Goal: Task Accomplishment & Management: Manage account settings

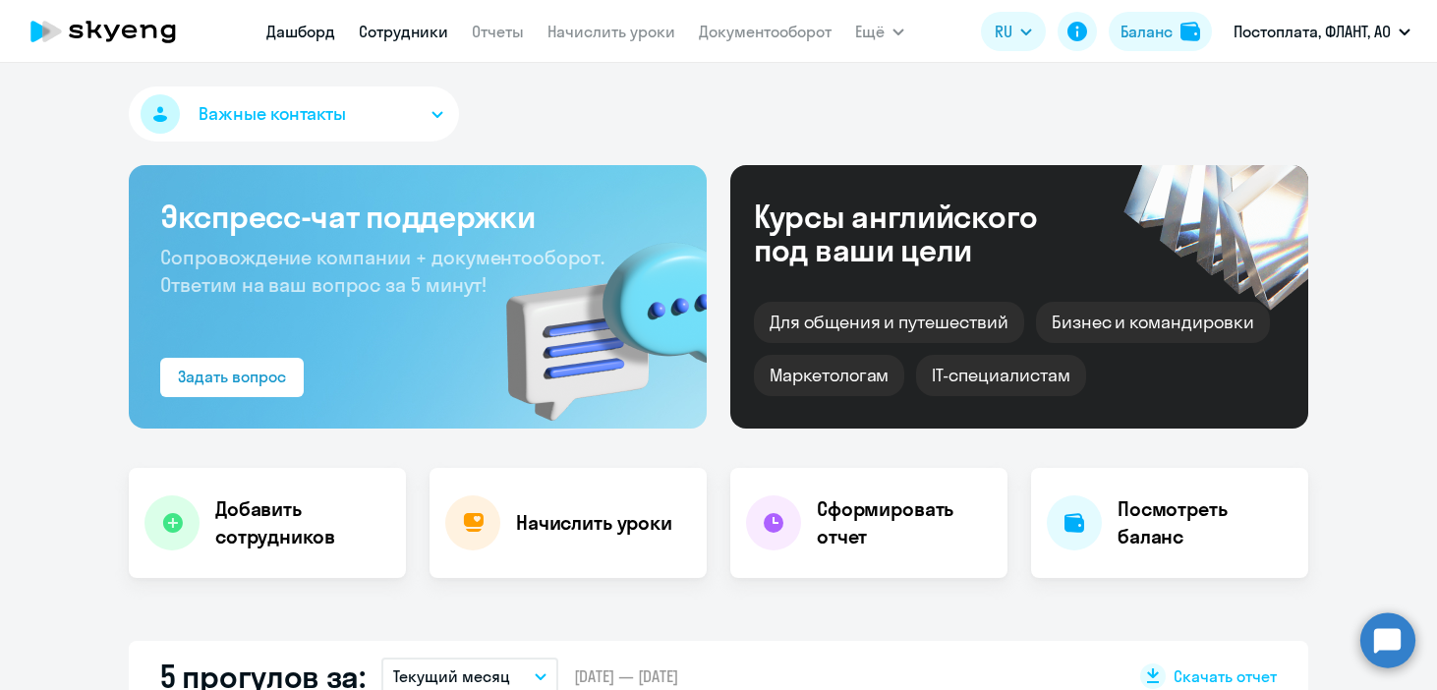
click at [410, 34] on link "Сотрудники" at bounding box center [403, 32] width 89 height 20
select select "30"
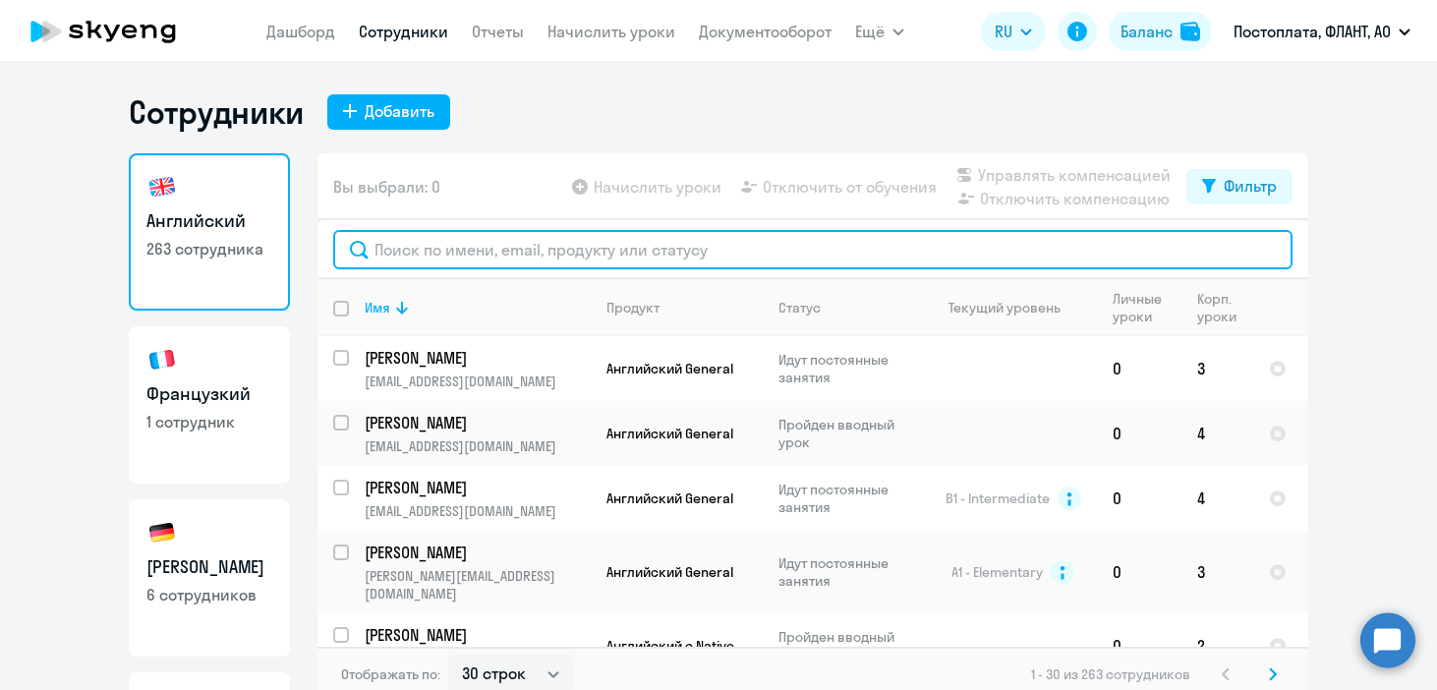
click at [407, 253] on input "text" at bounding box center [812, 249] width 959 height 39
type input "лада"
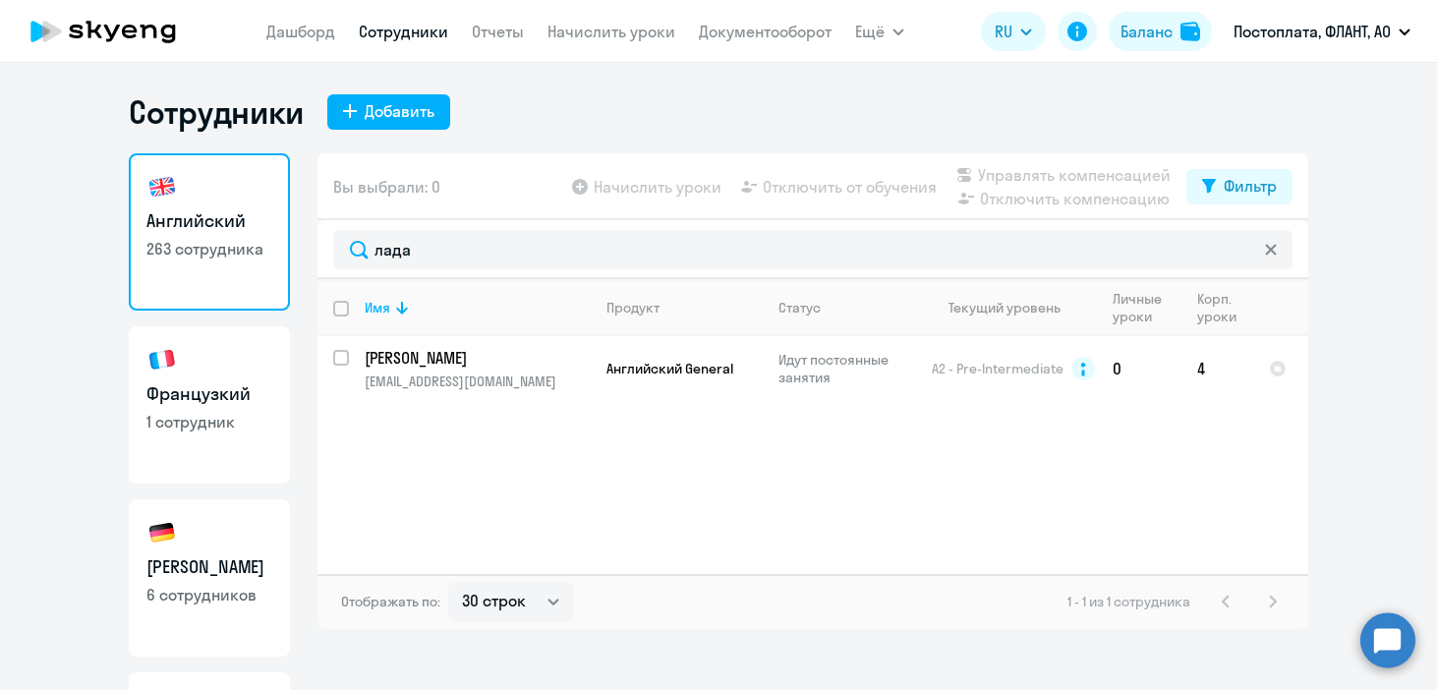
click at [214, 372] on link "Французкий 1 сотрудник" at bounding box center [209, 404] width 161 height 157
select select "30"
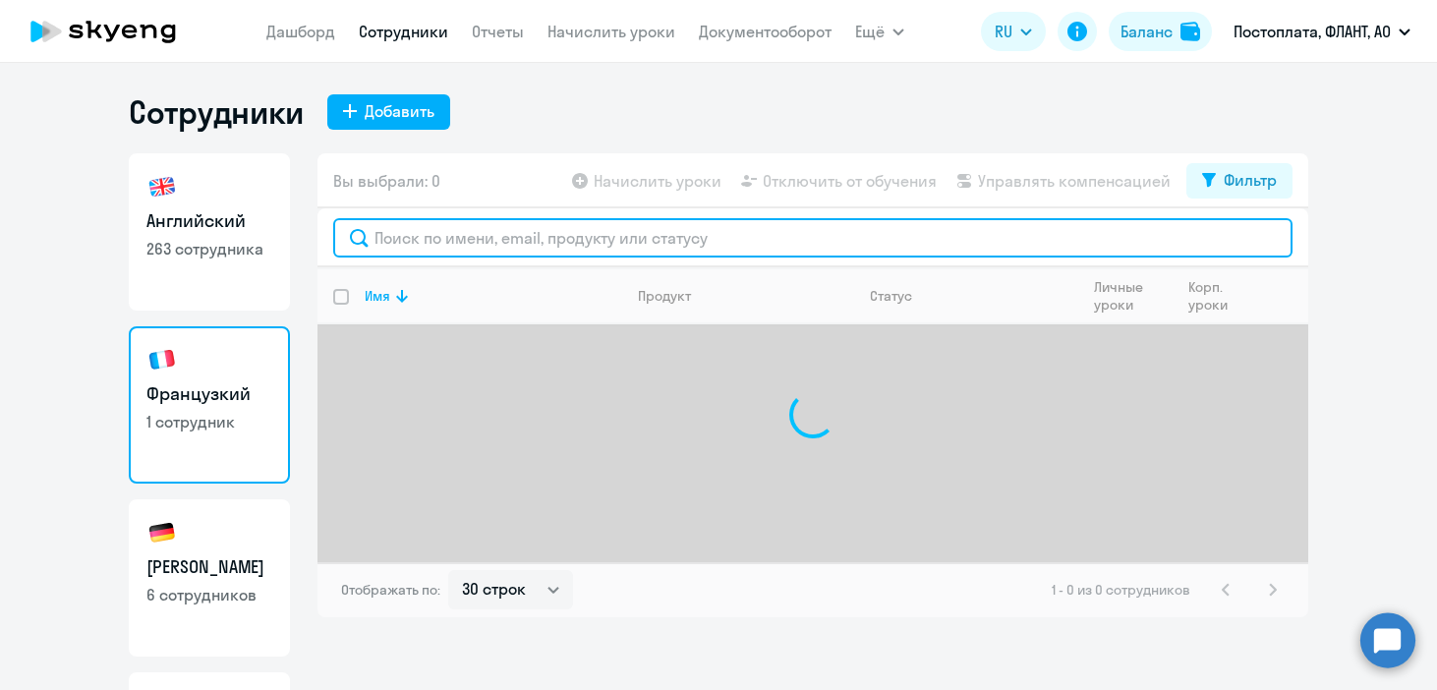
click at [427, 243] on input "text" at bounding box center [812, 237] width 959 height 39
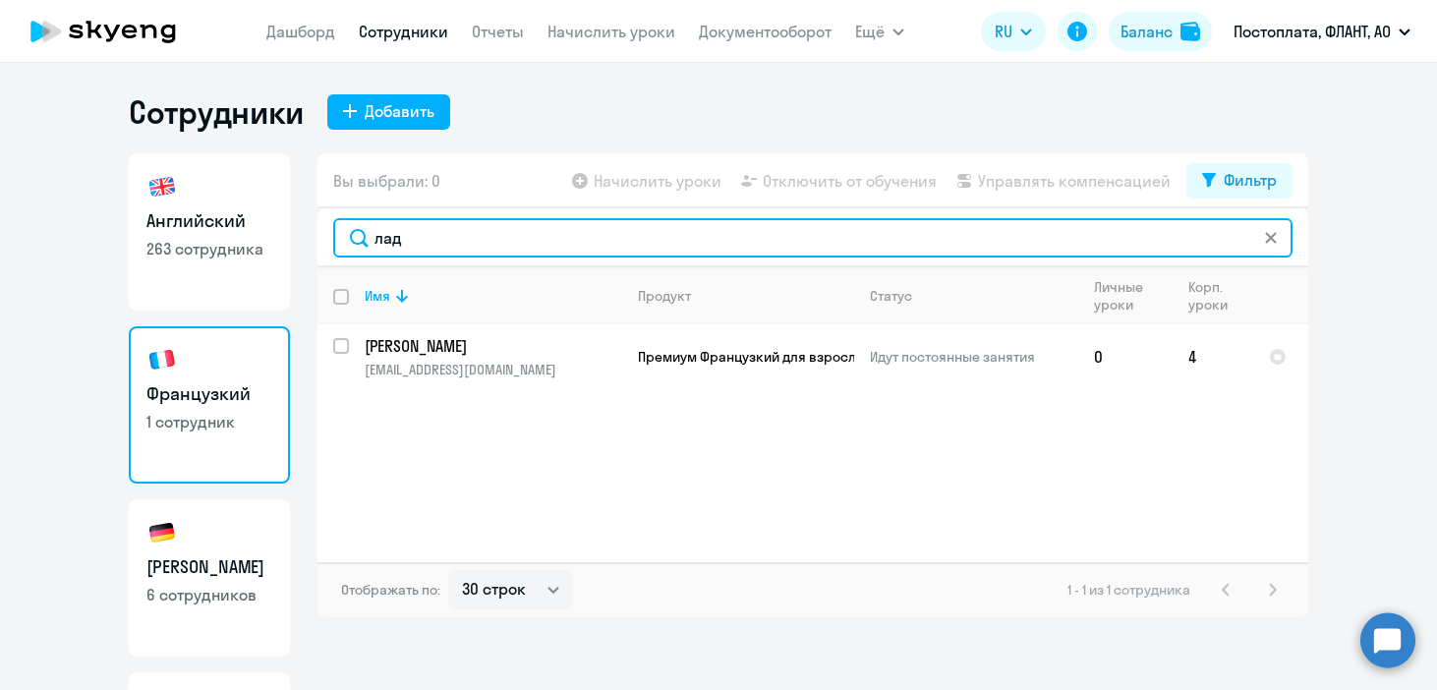
type input "лада"
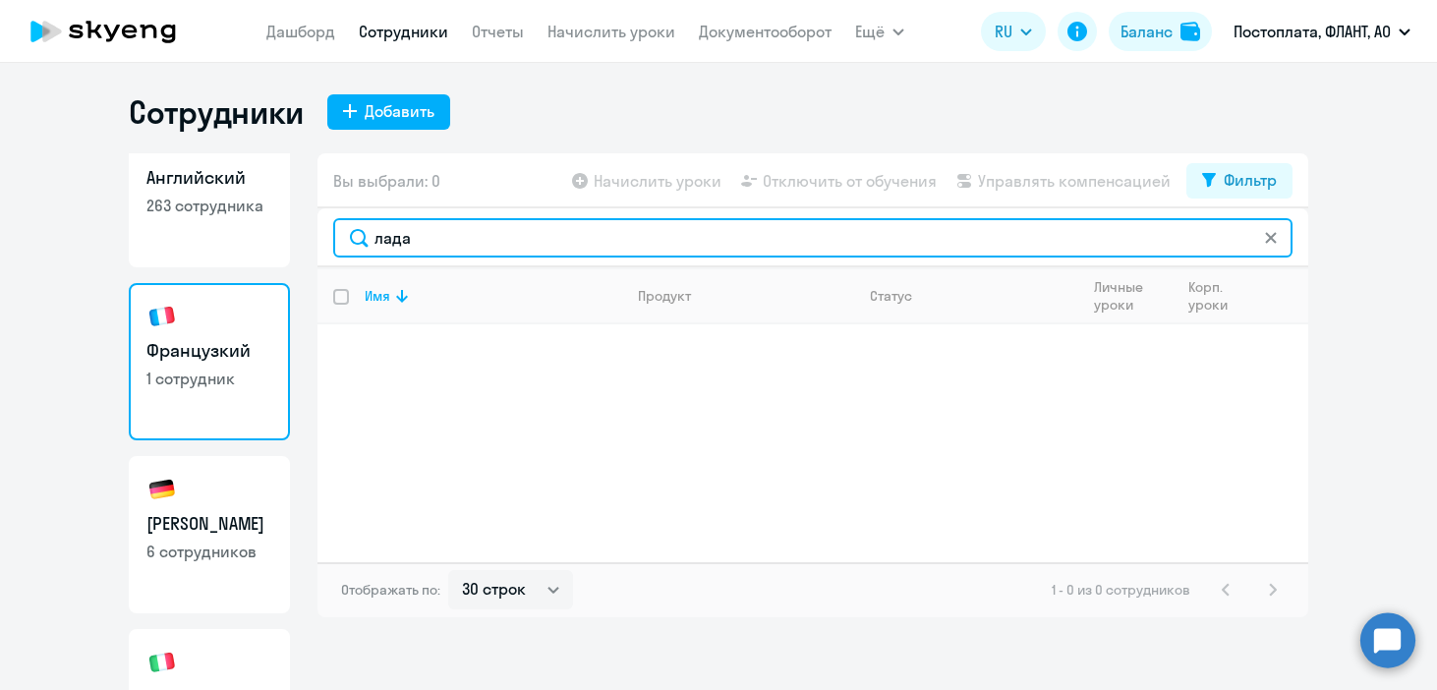
scroll to position [43, 0]
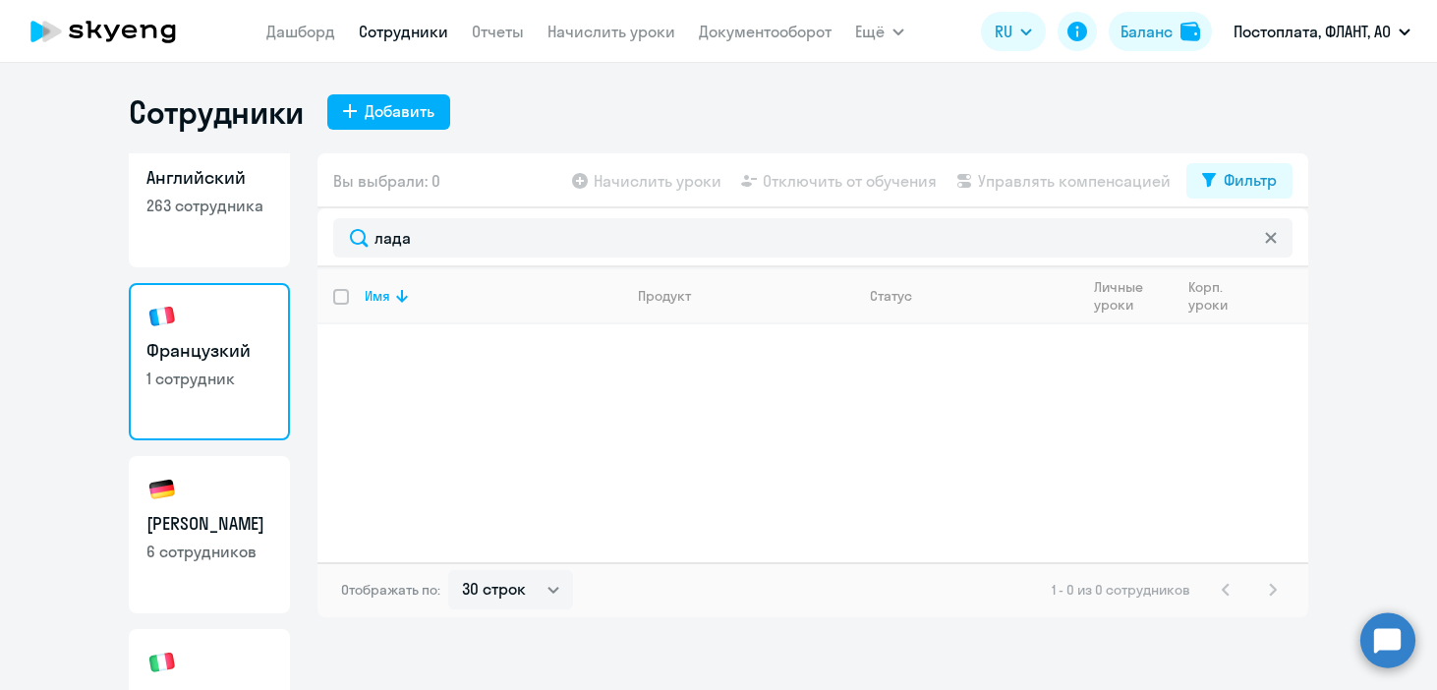
click at [225, 485] on link "Немецкий 6 сотрудников" at bounding box center [209, 534] width 161 height 157
select select "30"
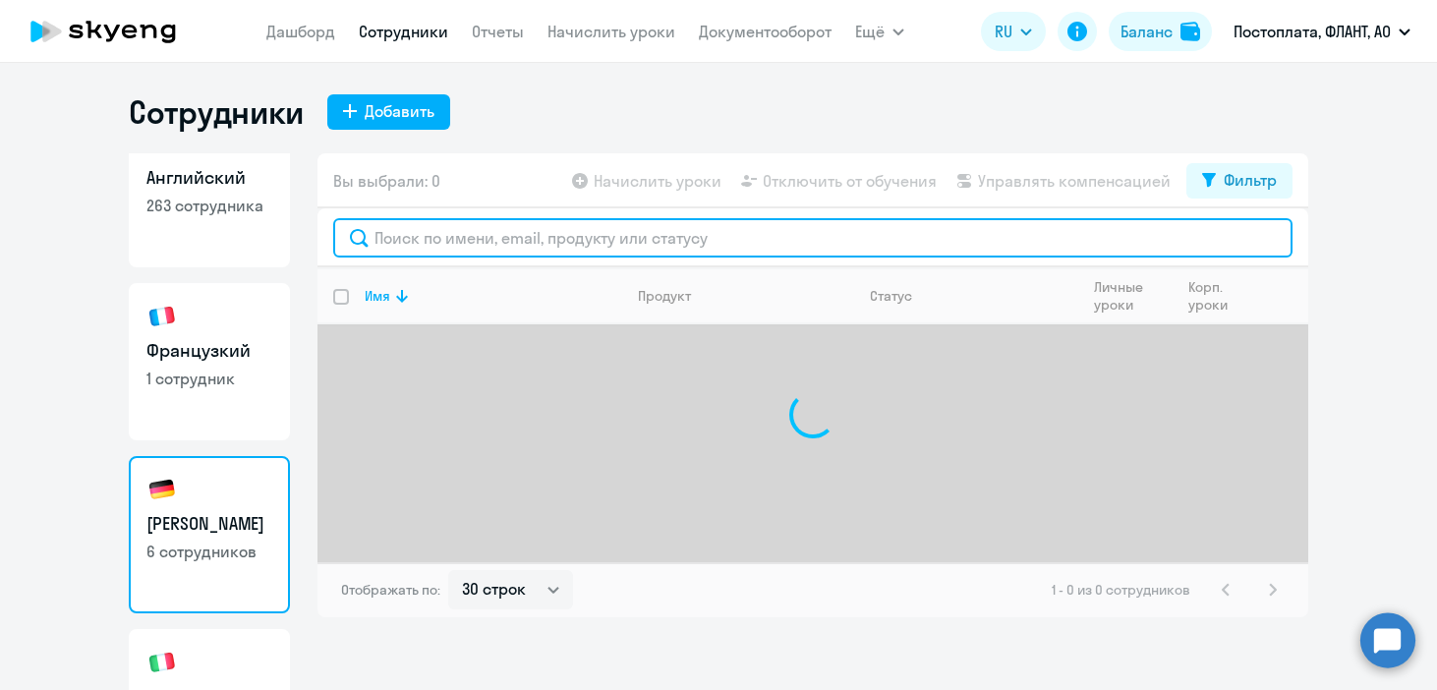
click at [476, 243] on input "text" at bounding box center [812, 237] width 959 height 39
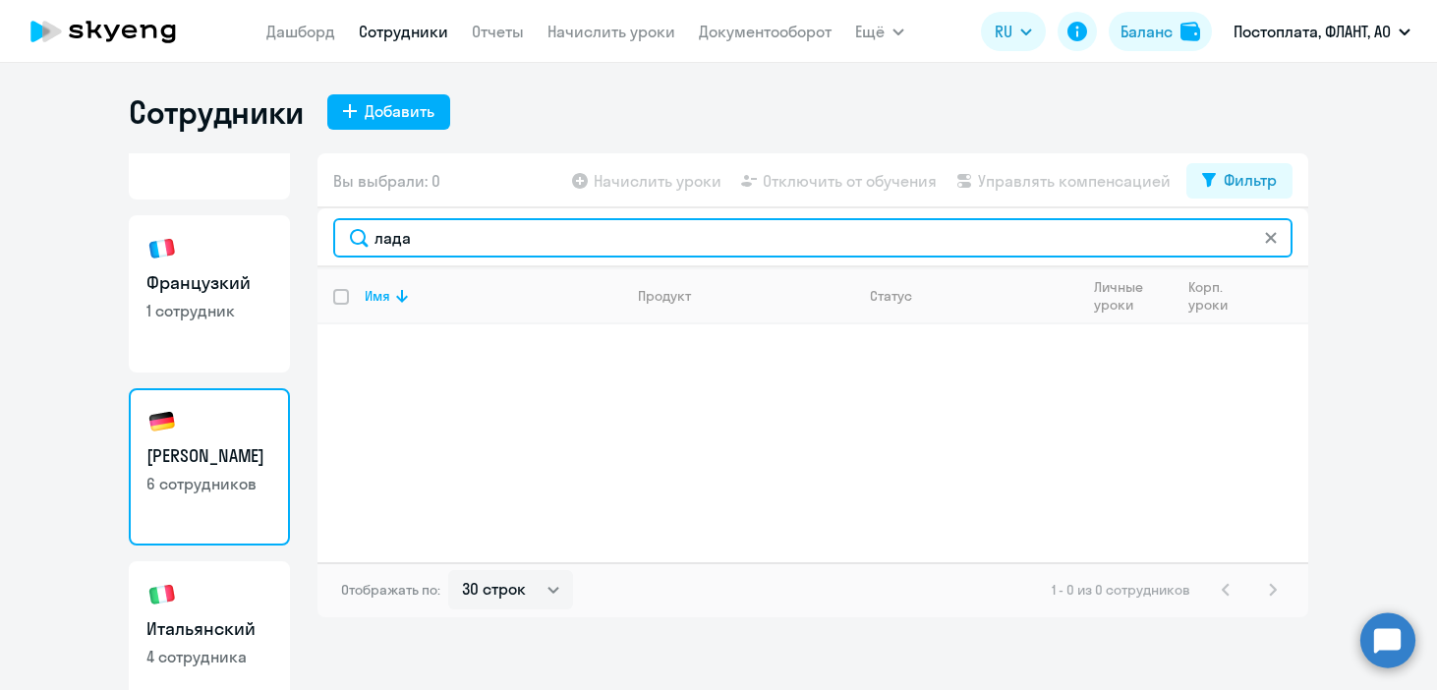
scroll to position [210, 0]
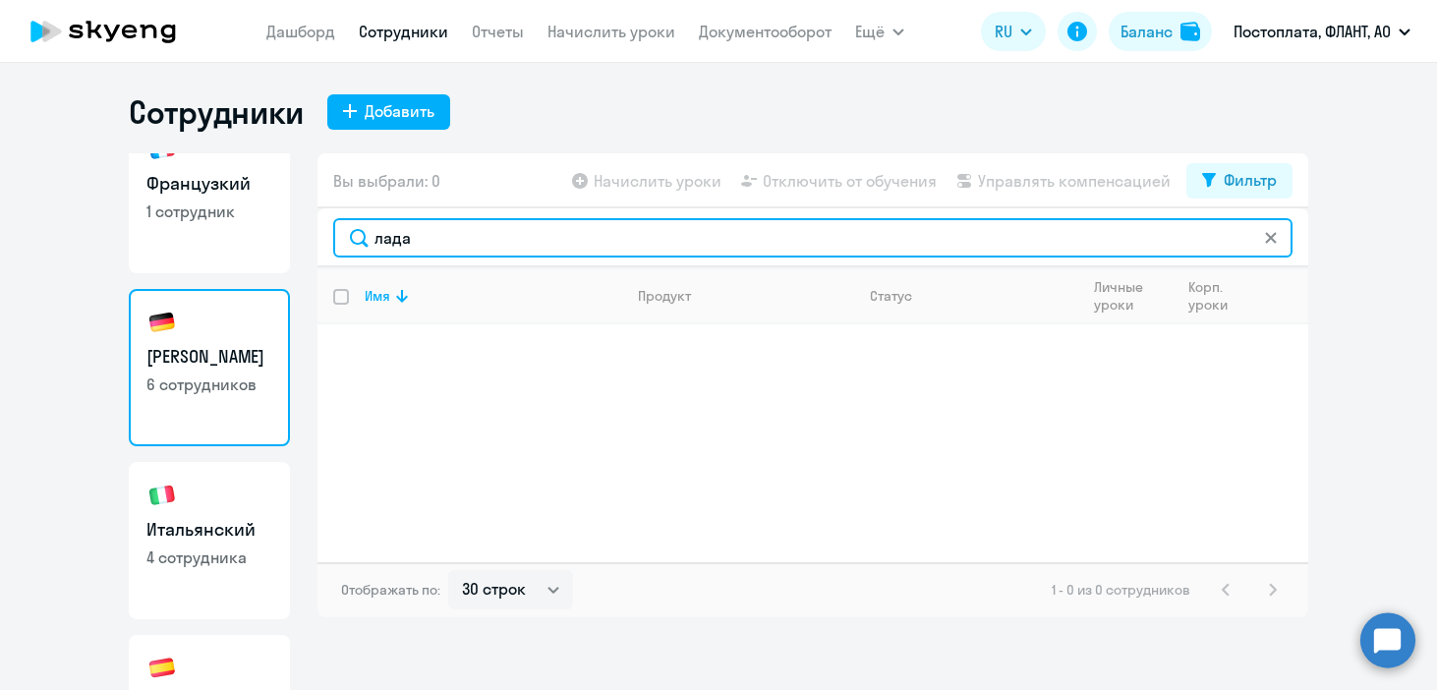
type input "лада"
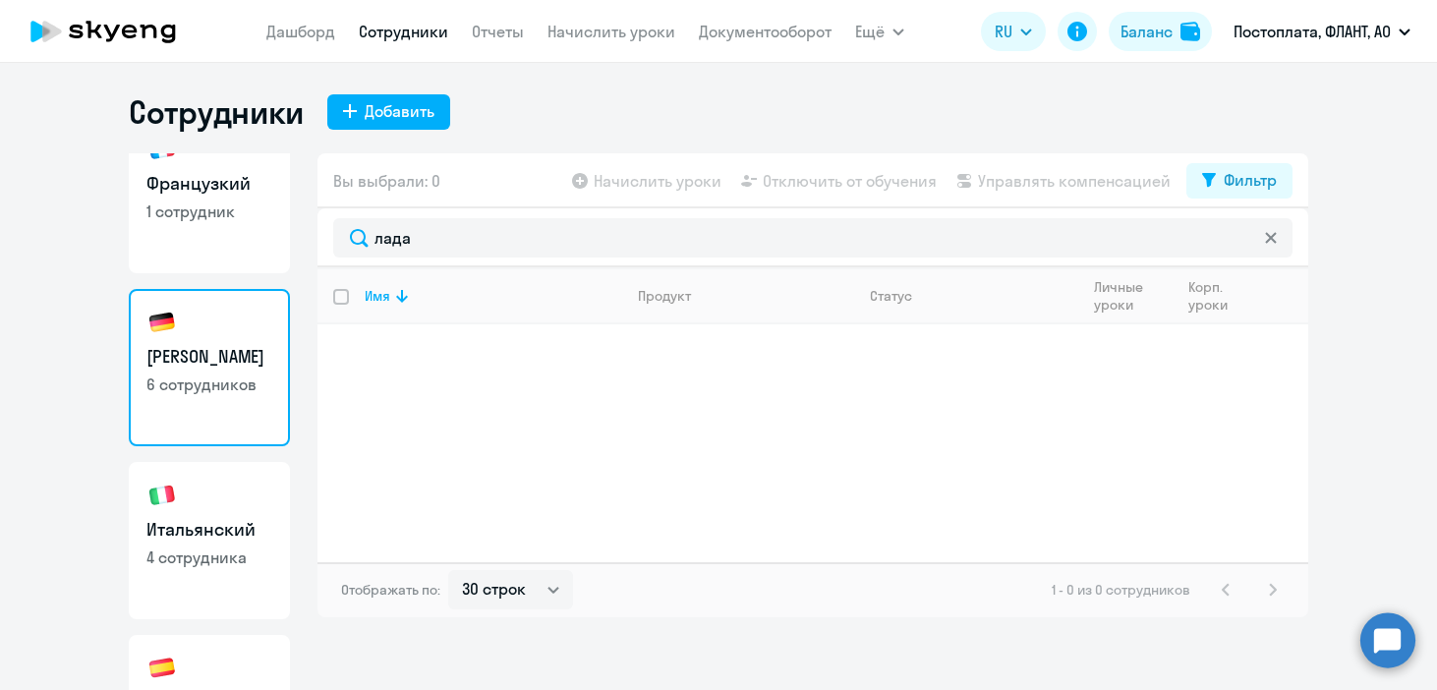
click at [198, 453] on div "Английский 263 сотрудника Французкий 1 сотрудник Немецкий 6 сотрудников Итальян…" at bounding box center [209, 421] width 161 height 537
click at [198, 474] on link "Итальянский 4 сотрудника" at bounding box center [209, 540] width 161 height 157
select select "30"
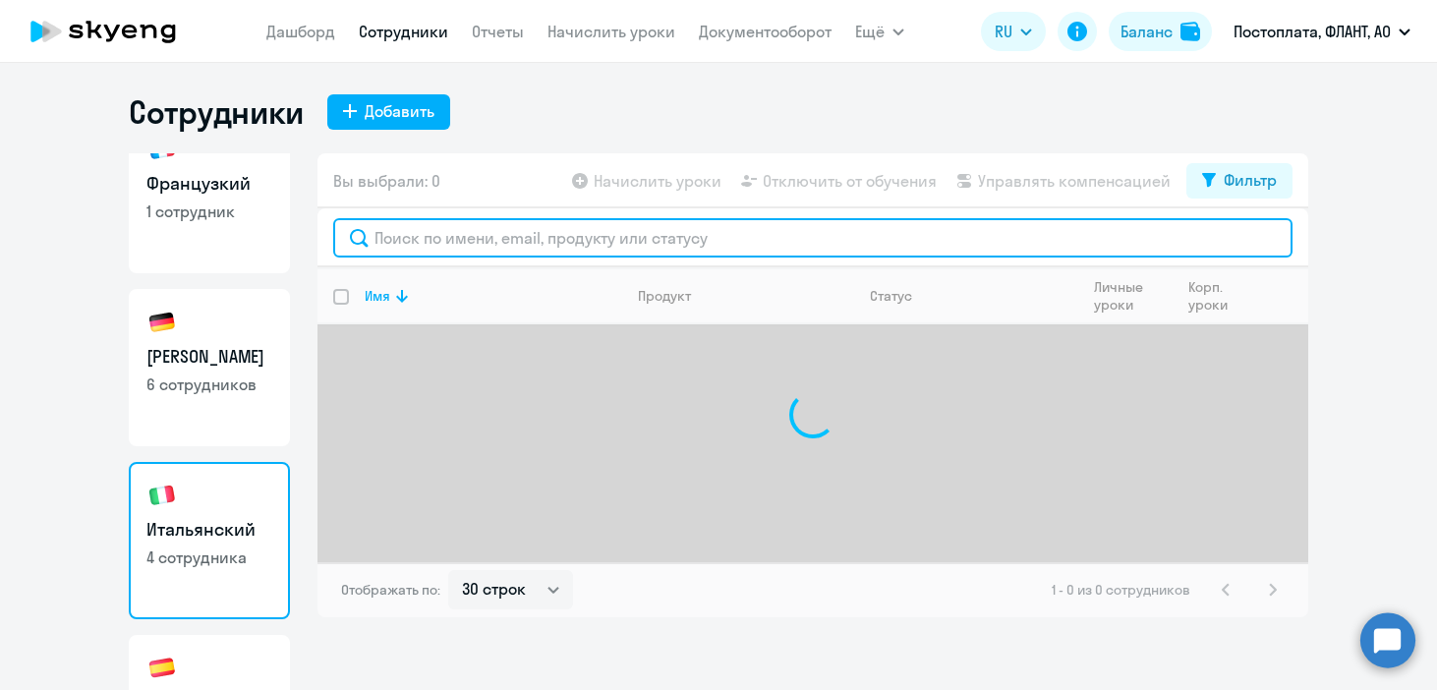
click at [583, 234] on input "text" at bounding box center [812, 237] width 959 height 39
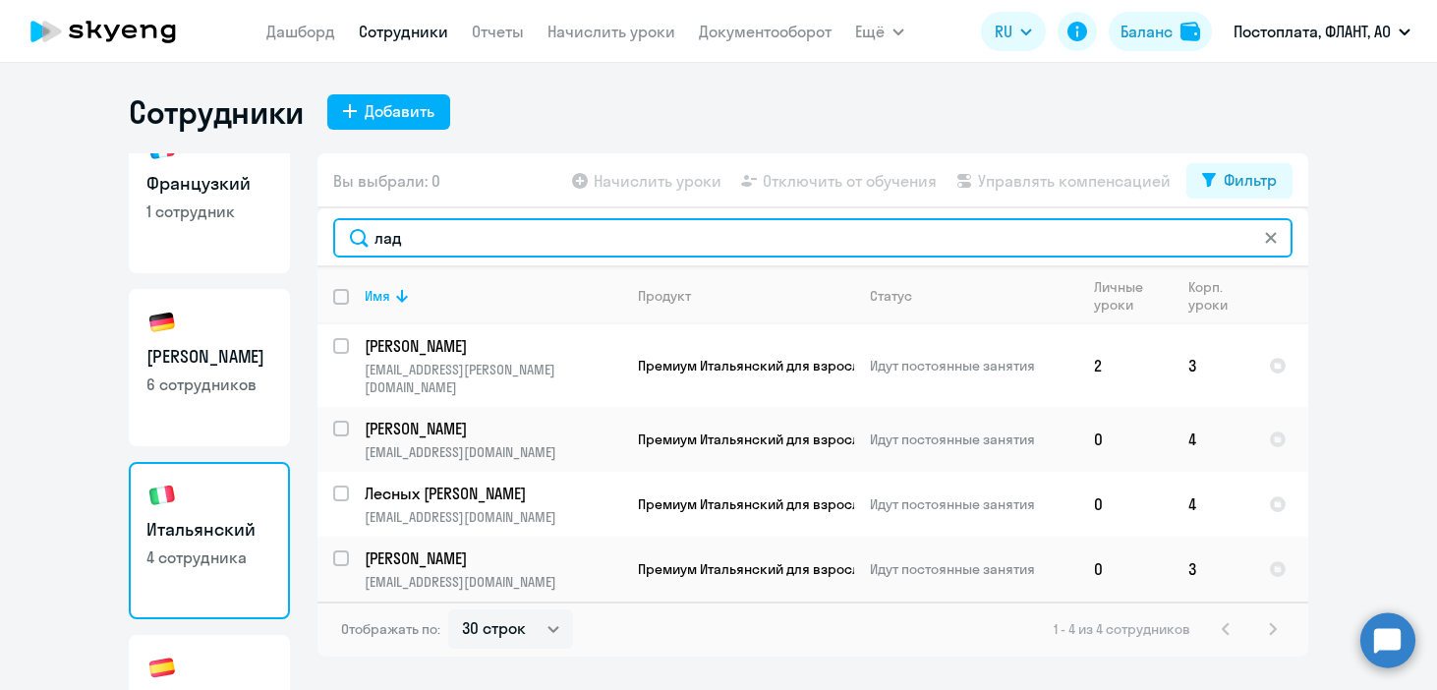
type input "лада"
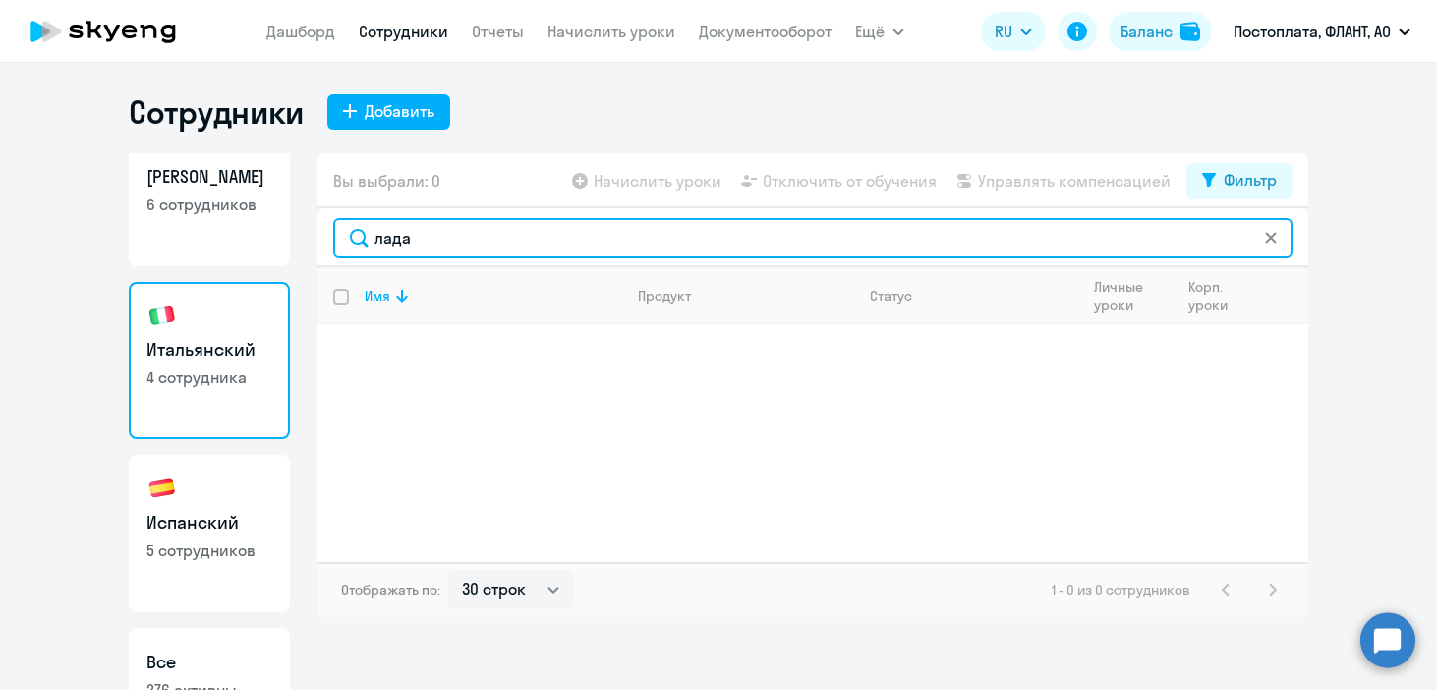
scroll to position [485, 0]
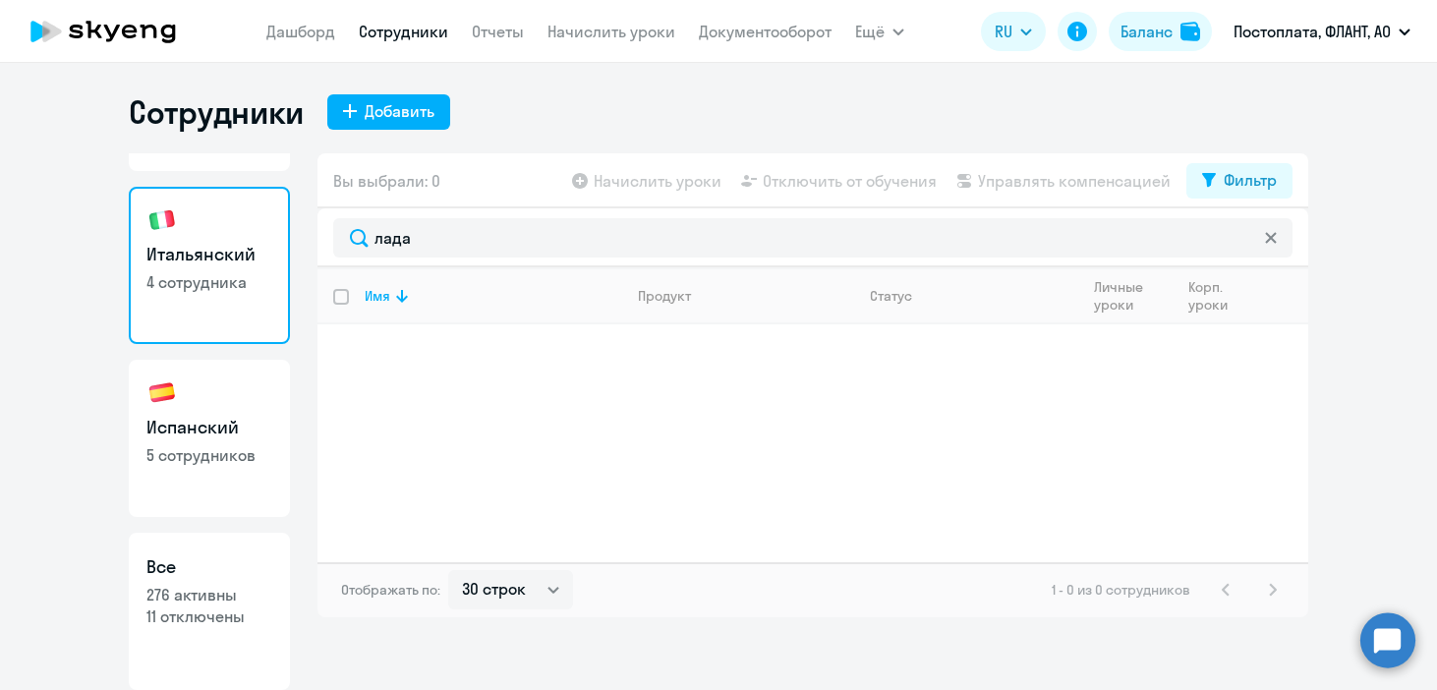
click at [198, 470] on link "Испанский 5 сотрудников" at bounding box center [209, 438] width 161 height 157
select select "30"
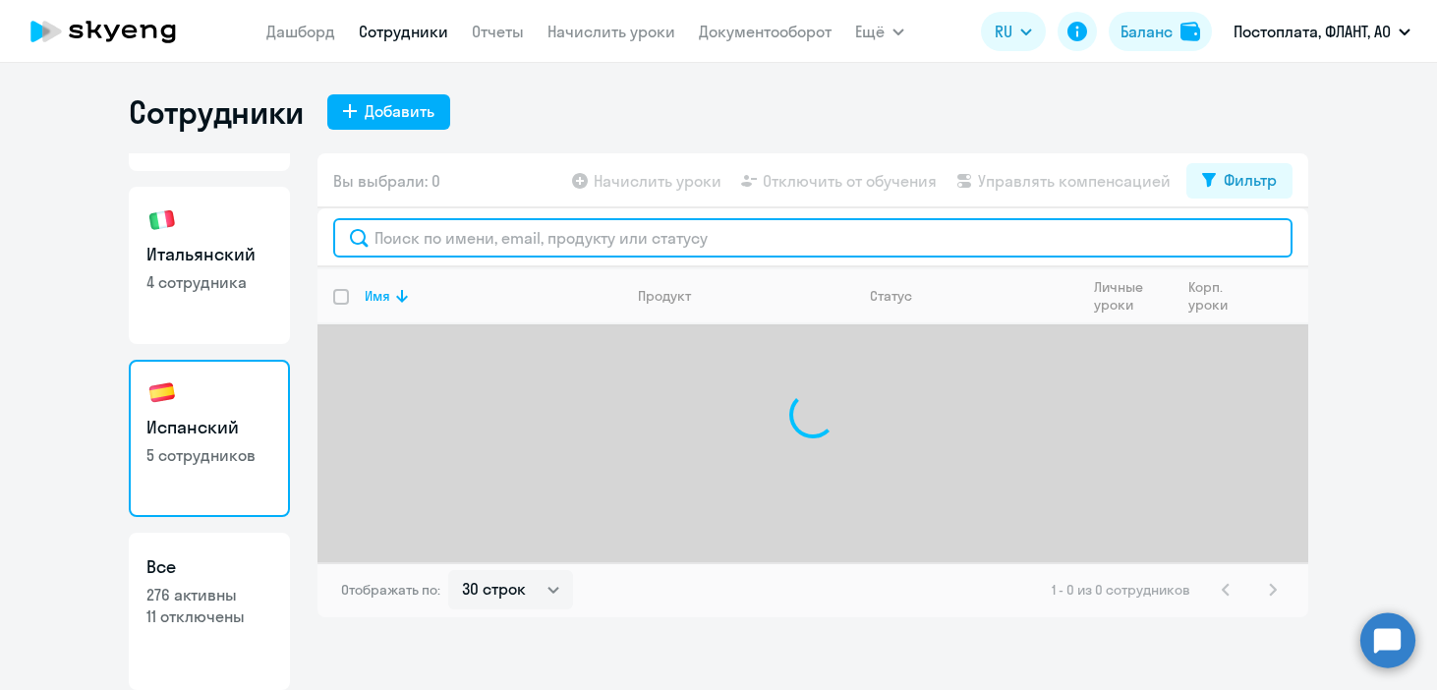
click at [454, 249] on input "text" at bounding box center [812, 237] width 959 height 39
type input "лада"
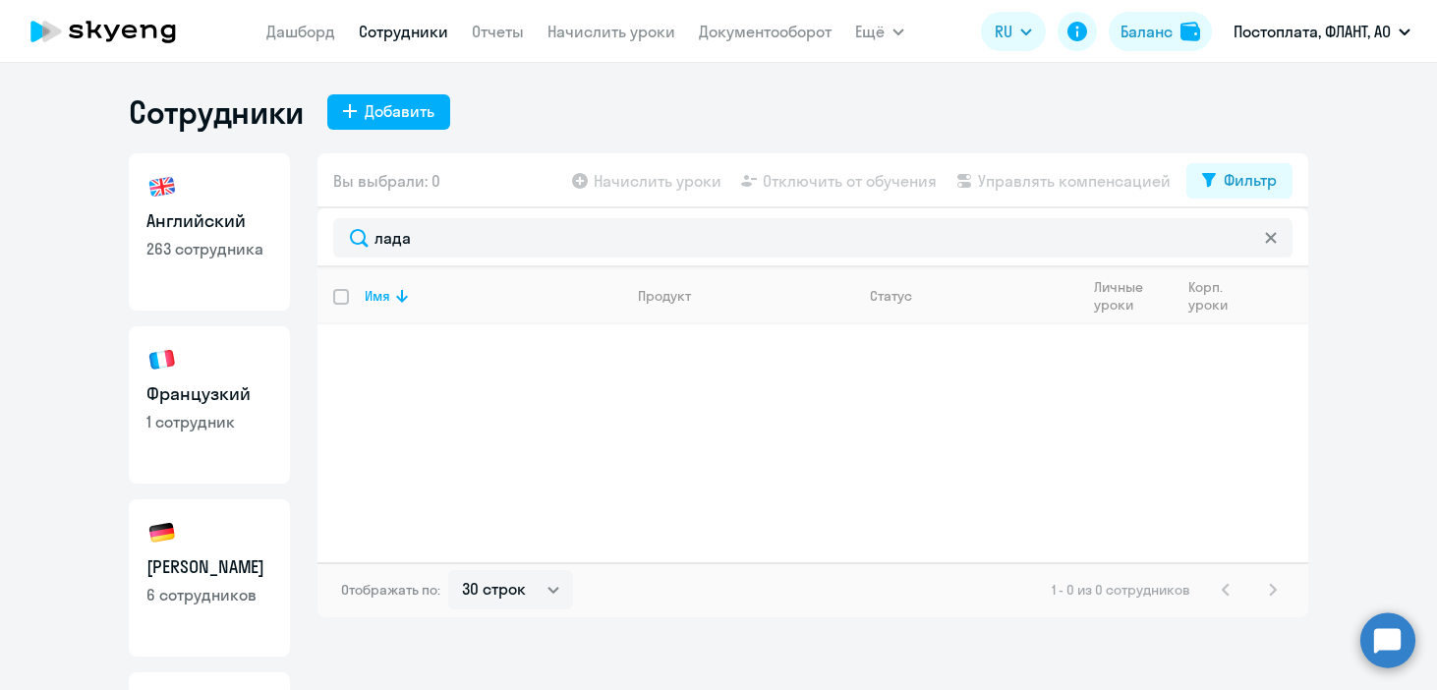
click at [183, 251] on p "263 сотрудника" at bounding box center [209, 249] width 126 height 22
select select "30"
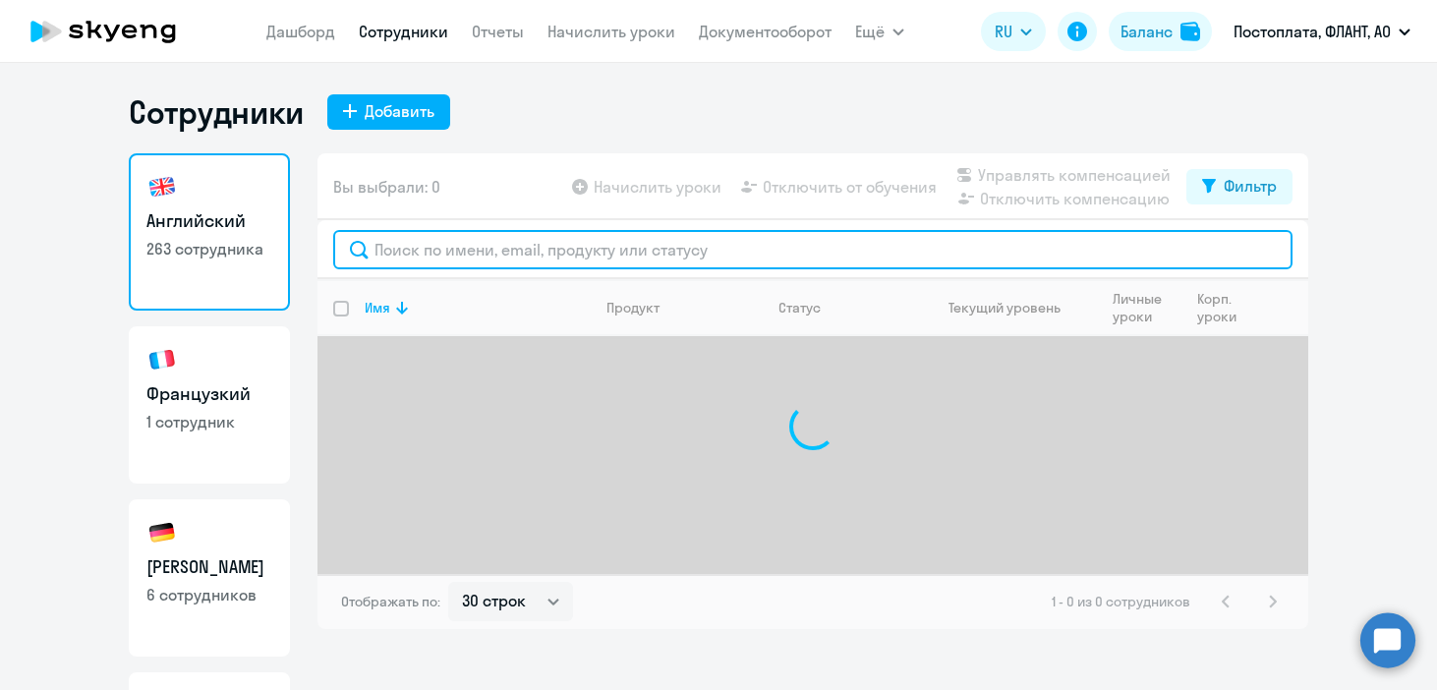
click at [423, 244] on input "text" at bounding box center [812, 249] width 959 height 39
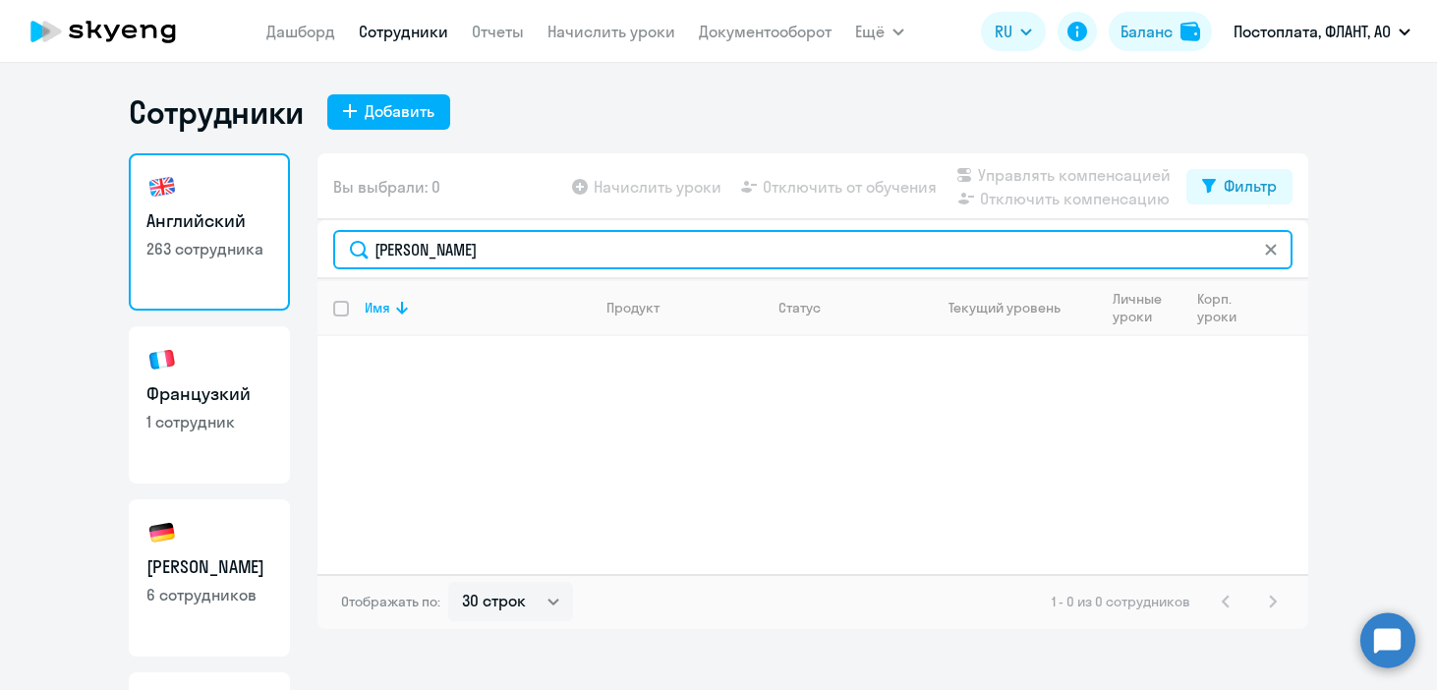
click at [483, 244] on input "лысенко лада" at bounding box center [812, 249] width 959 height 39
click at [483, 245] on input "лысенко лада" at bounding box center [812, 249] width 959 height 39
click at [483, 244] on input "лысенко лада" at bounding box center [812, 249] width 959 height 39
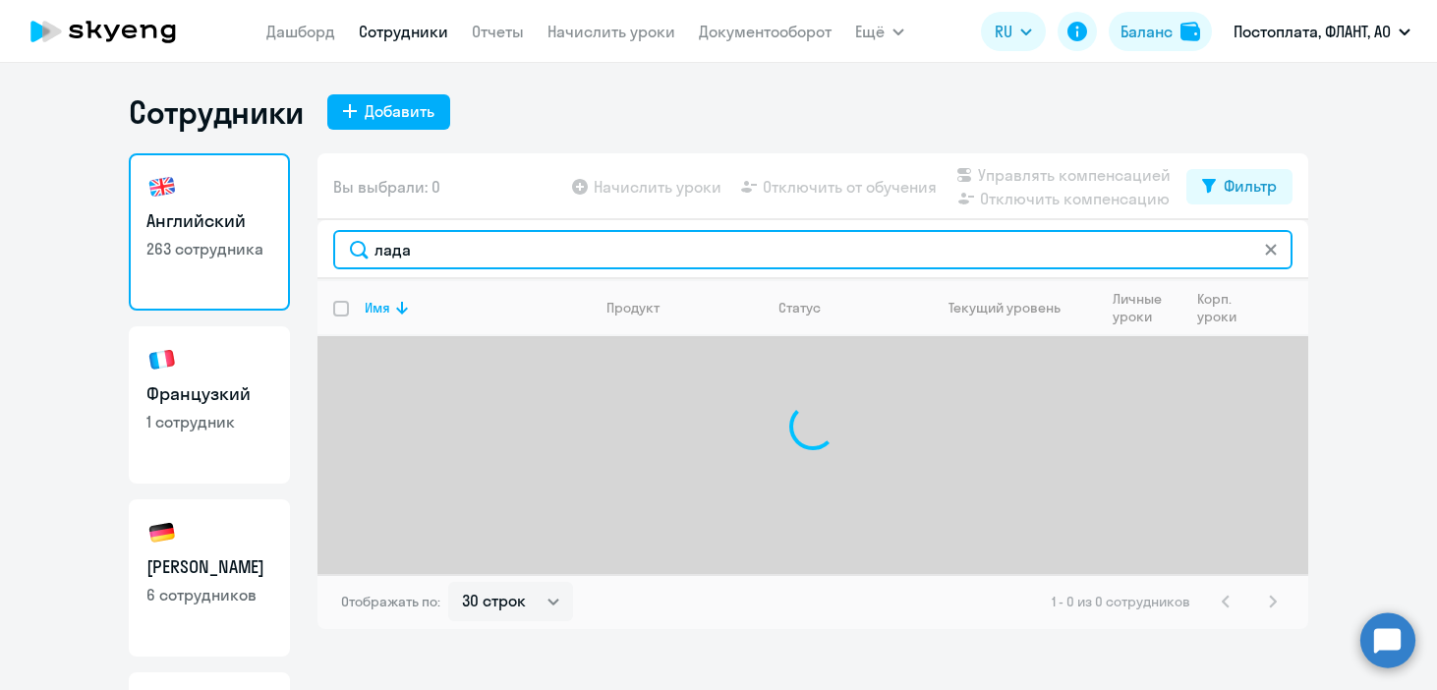
type input "лада"
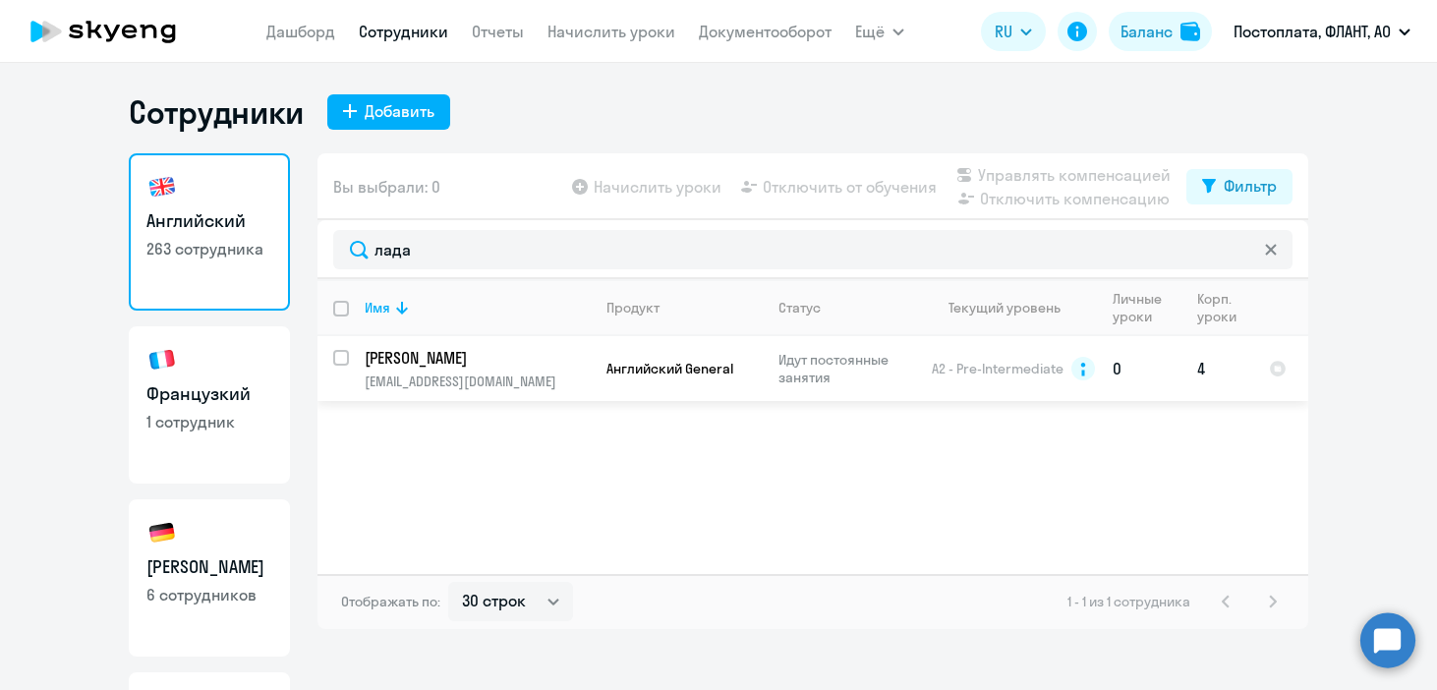
click at [336, 357] on input "select row 4197171" at bounding box center [352, 369] width 39 height 39
checkbox input "true"
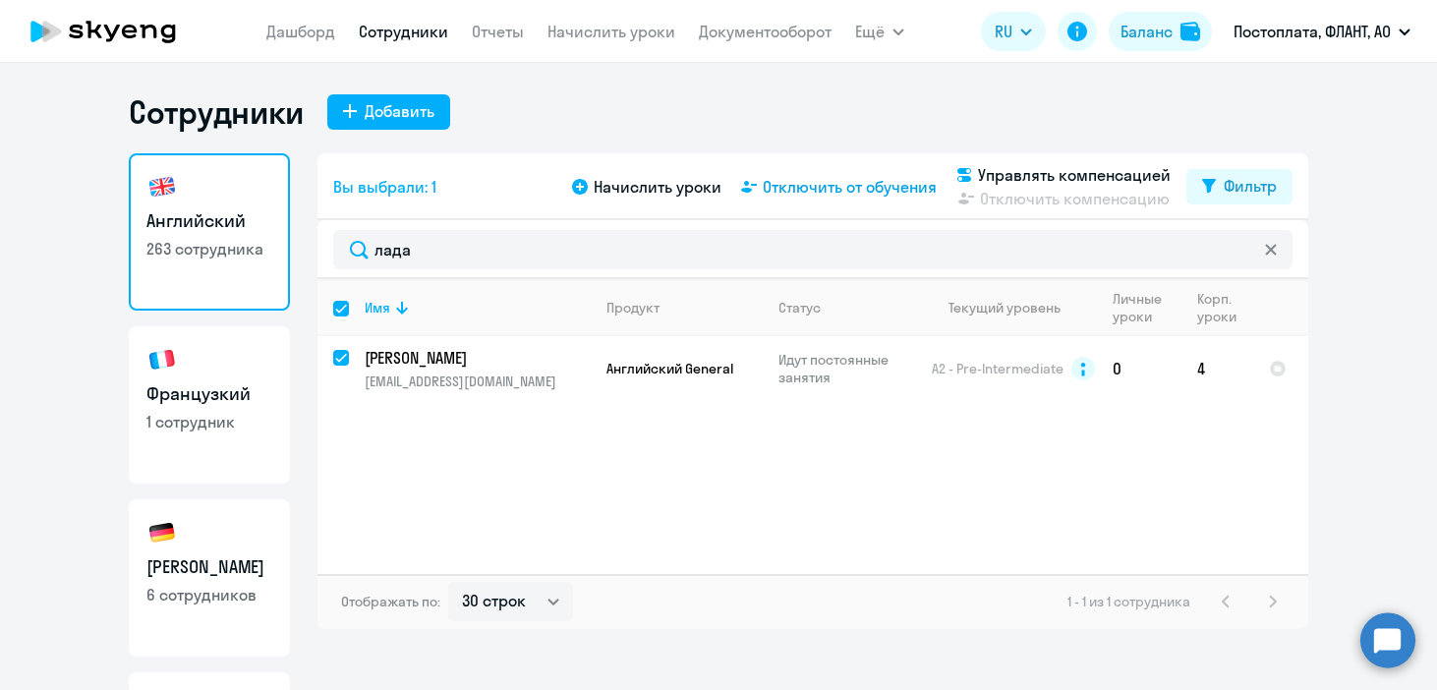
click at [835, 187] on span "Отключить от обучения" at bounding box center [850, 187] width 174 height 24
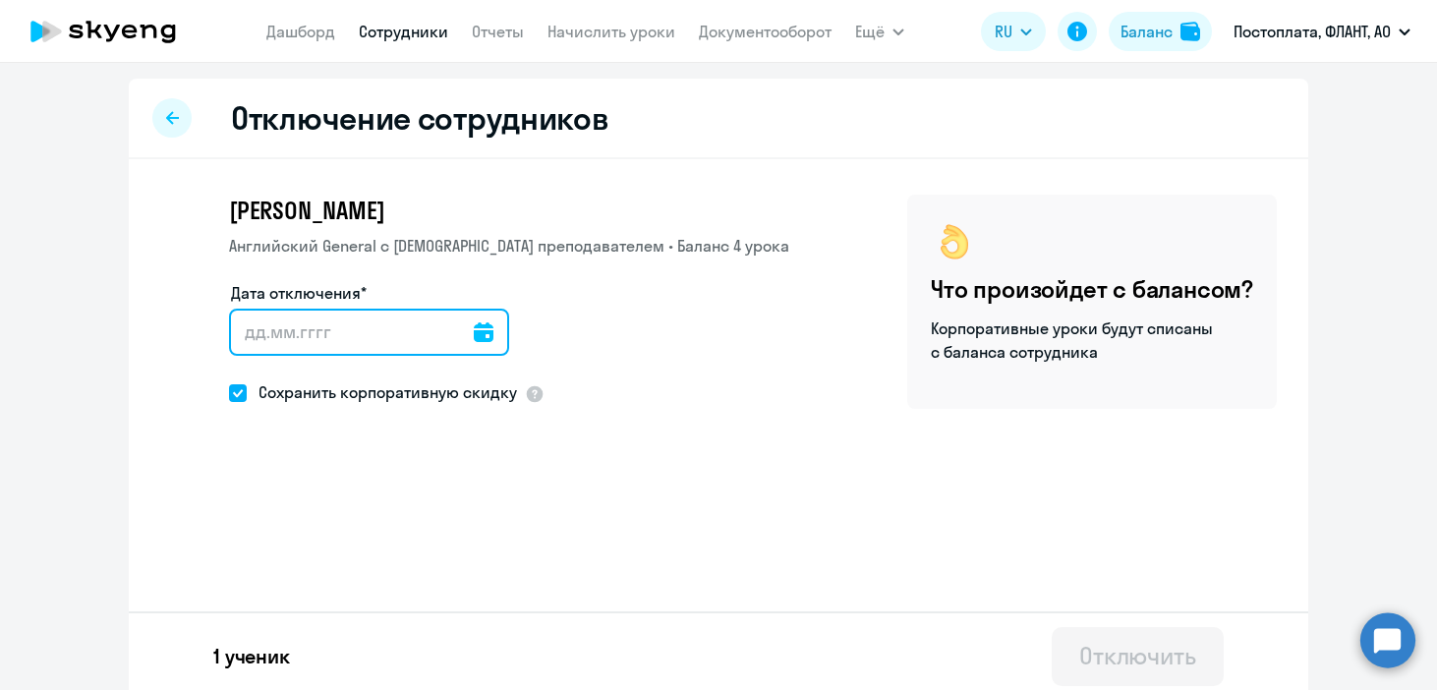
click at [345, 335] on input "Дата отключения*" at bounding box center [369, 332] width 280 height 47
click at [284, 334] on input "Дата отключения*" at bounding box center [369, 332] width 280 height 47
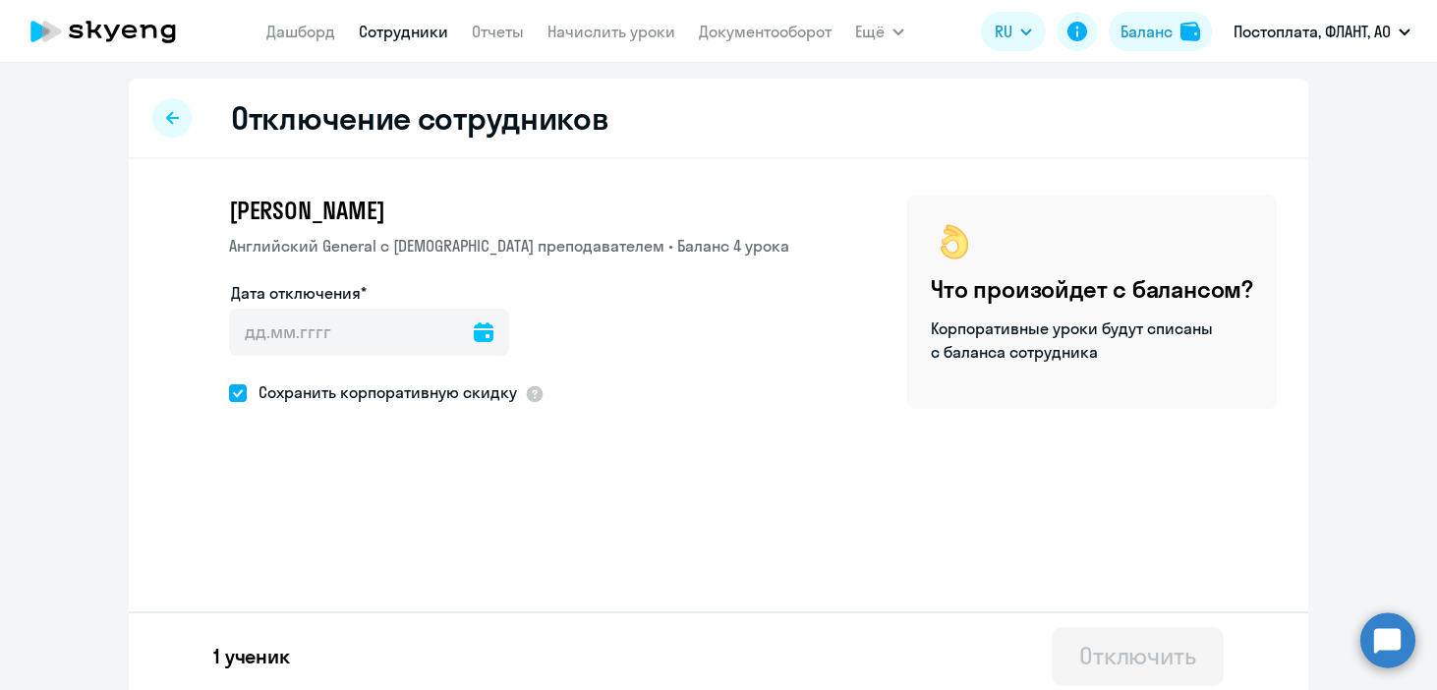
click at [474, 339] on icon at bounding box center [484, 332] width 20 height 20
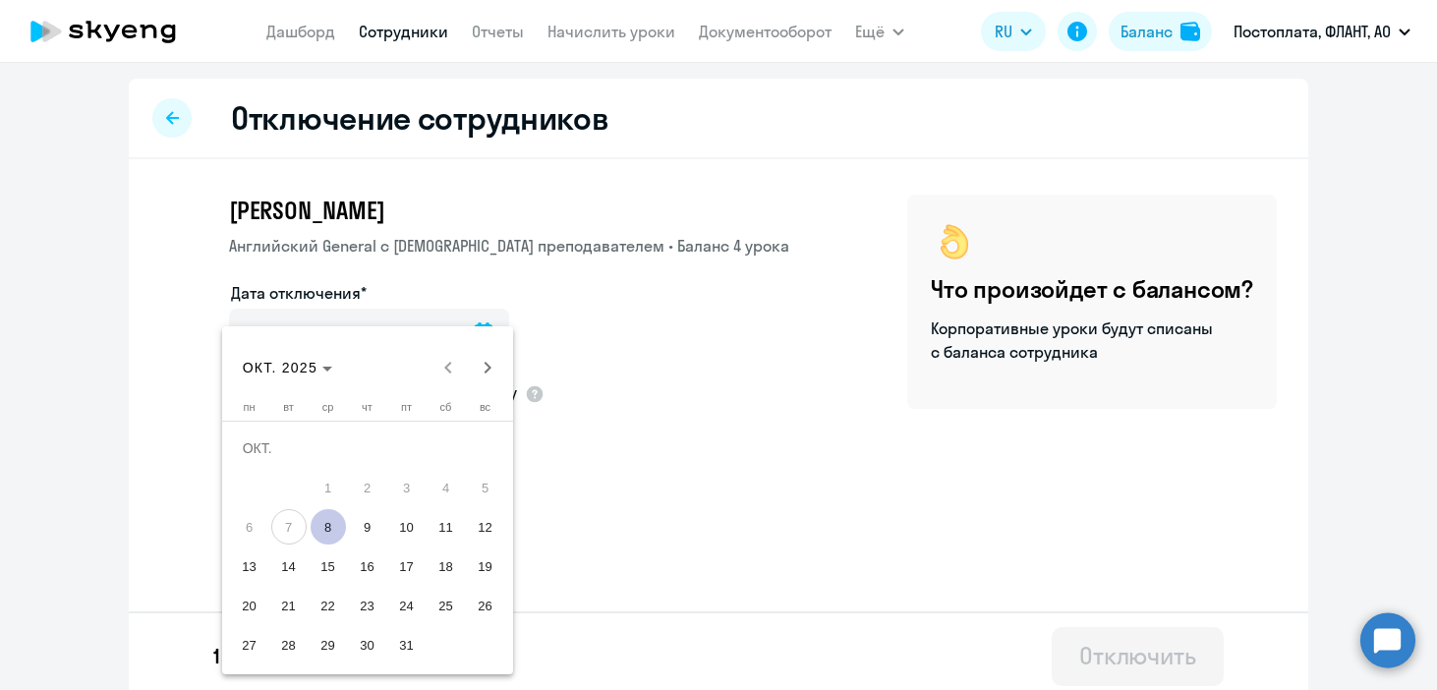
click at [329, 517] on span "8" at bounding box center [328, 526] width 35 height 35
type input "08.10.2025"
type input "8.10.2025"
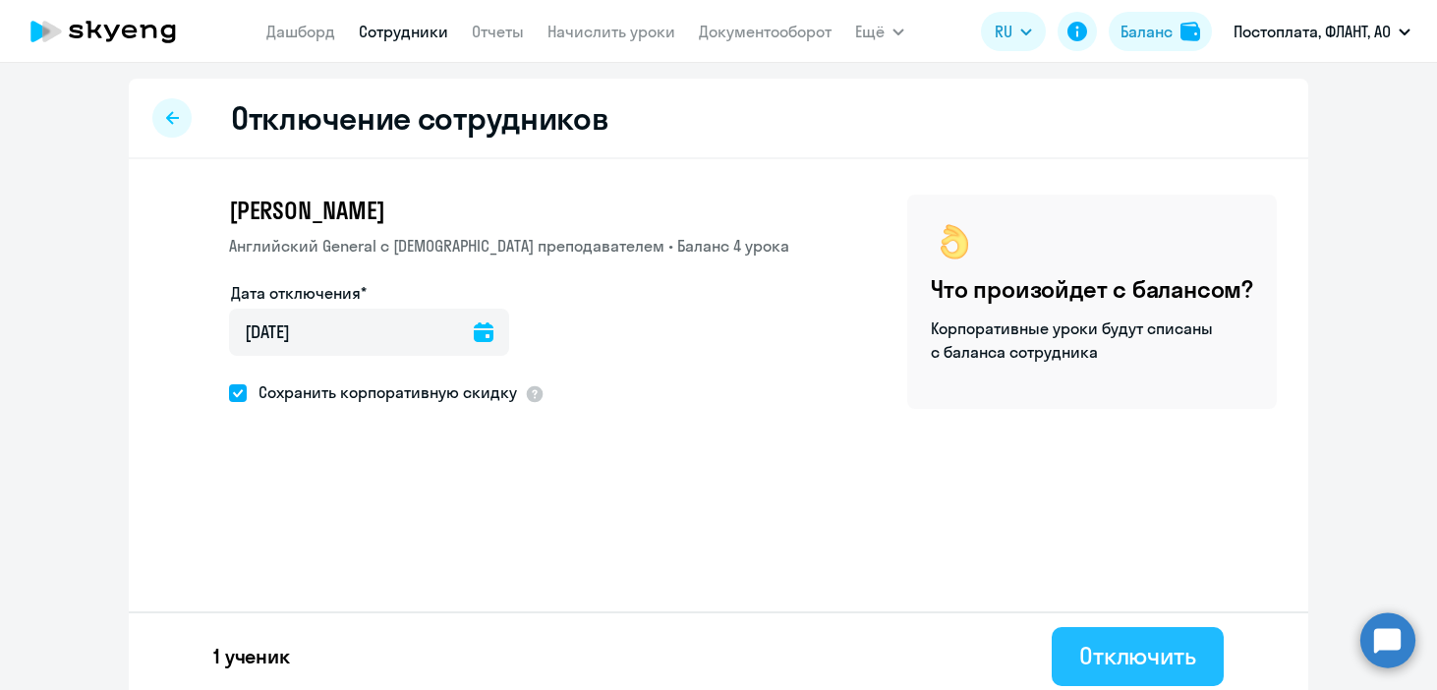
click at [1127, 653] on div "Отключить" at bounding box center [1137, 655] width 117 height 31
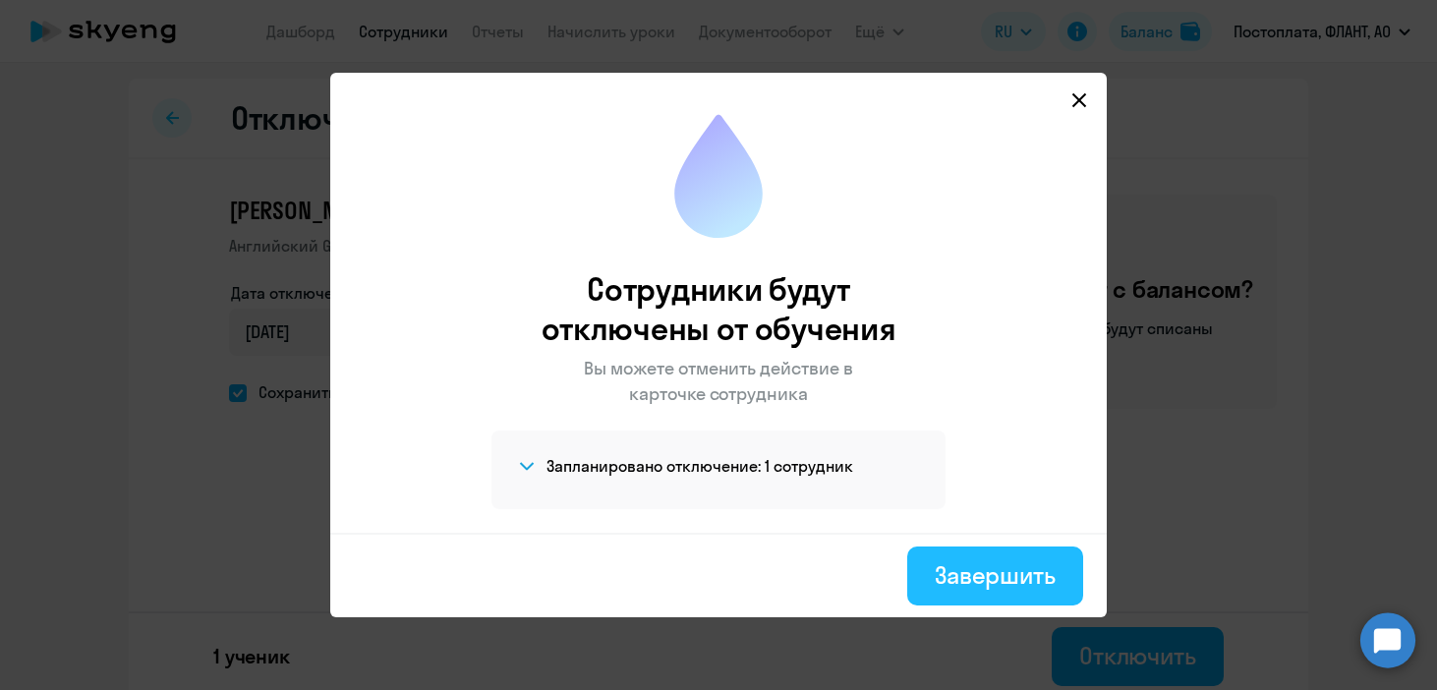
click at [946, 559] on div "Завершить" at bounding box center [994, 574] width 121 height 31
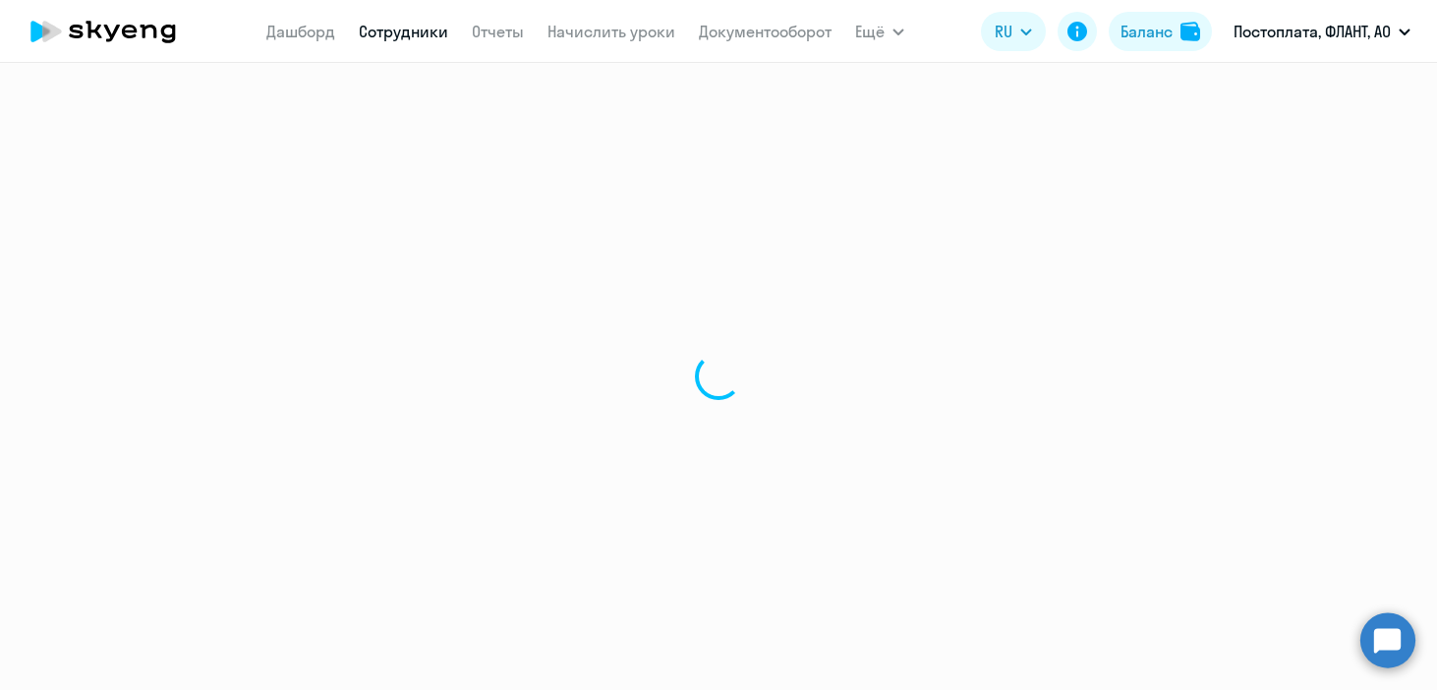
select select "30"
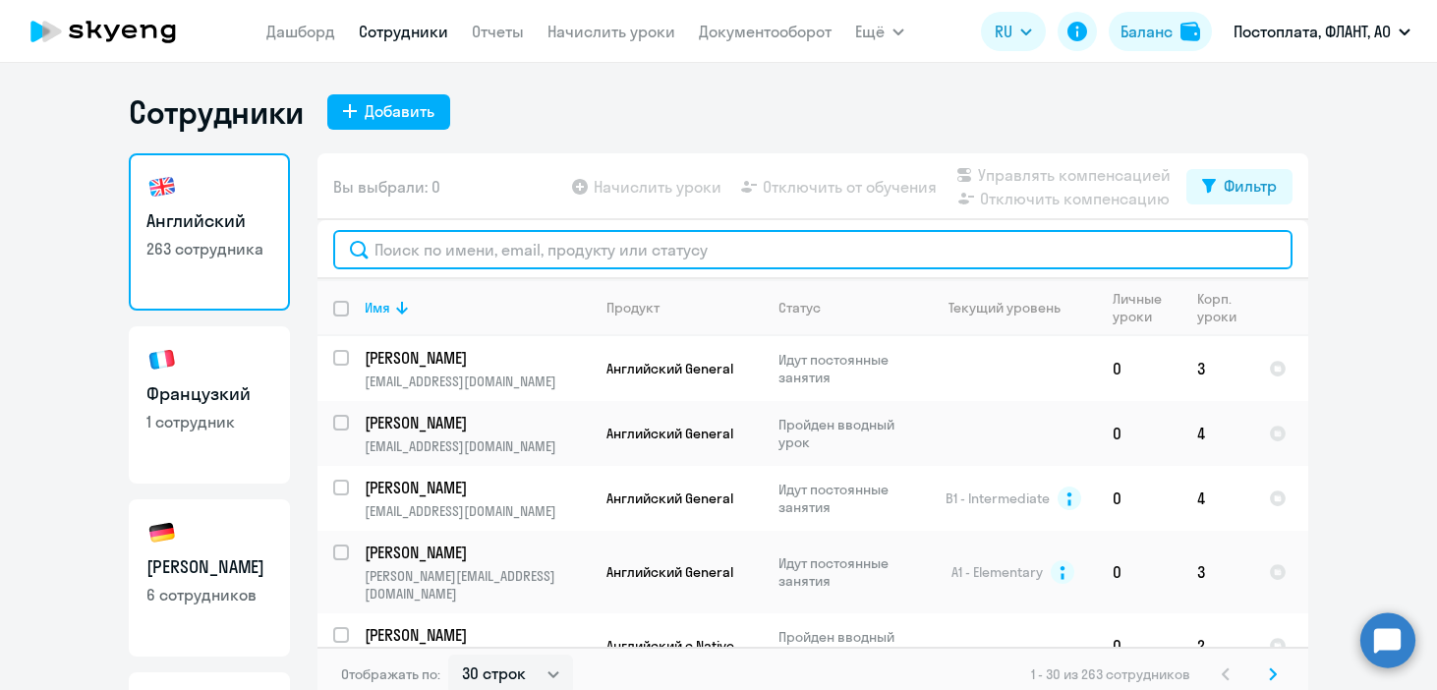
click at [402, 255] on input "text" at bounding box center [812, 249] width 959 height 39
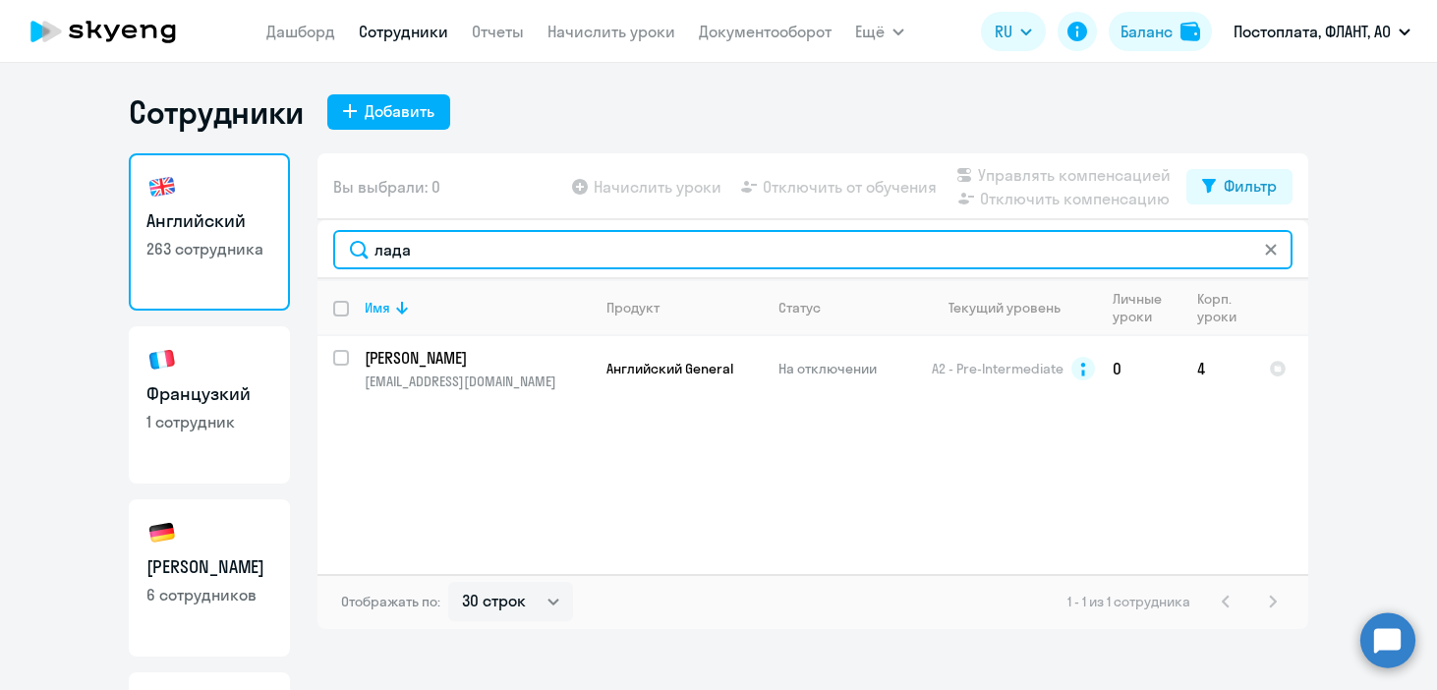
type input "лада"
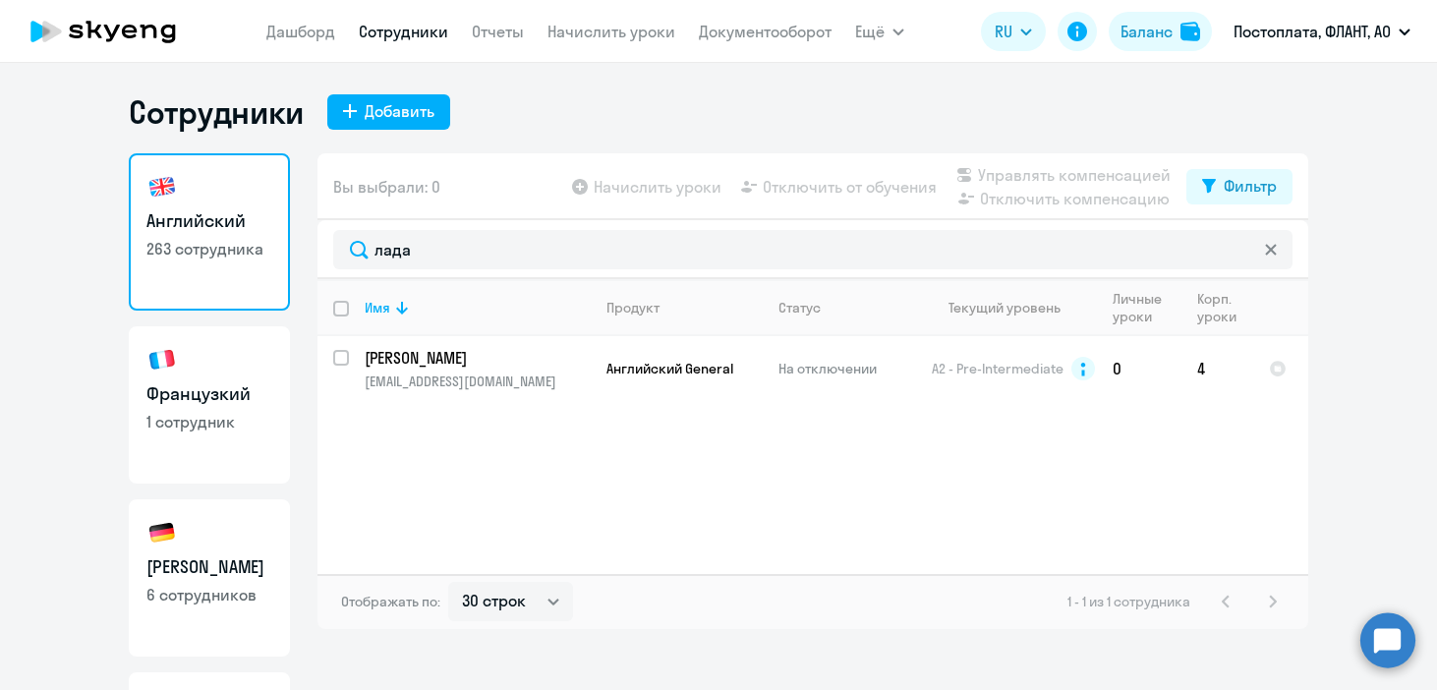
click at [17, 338] on ng-component "Сотрудники Добавить Английский 263 сотрудника Французкий 1 сотрудник Немецкий 6…" at bounding box center [718, 390] width 1437 height 597
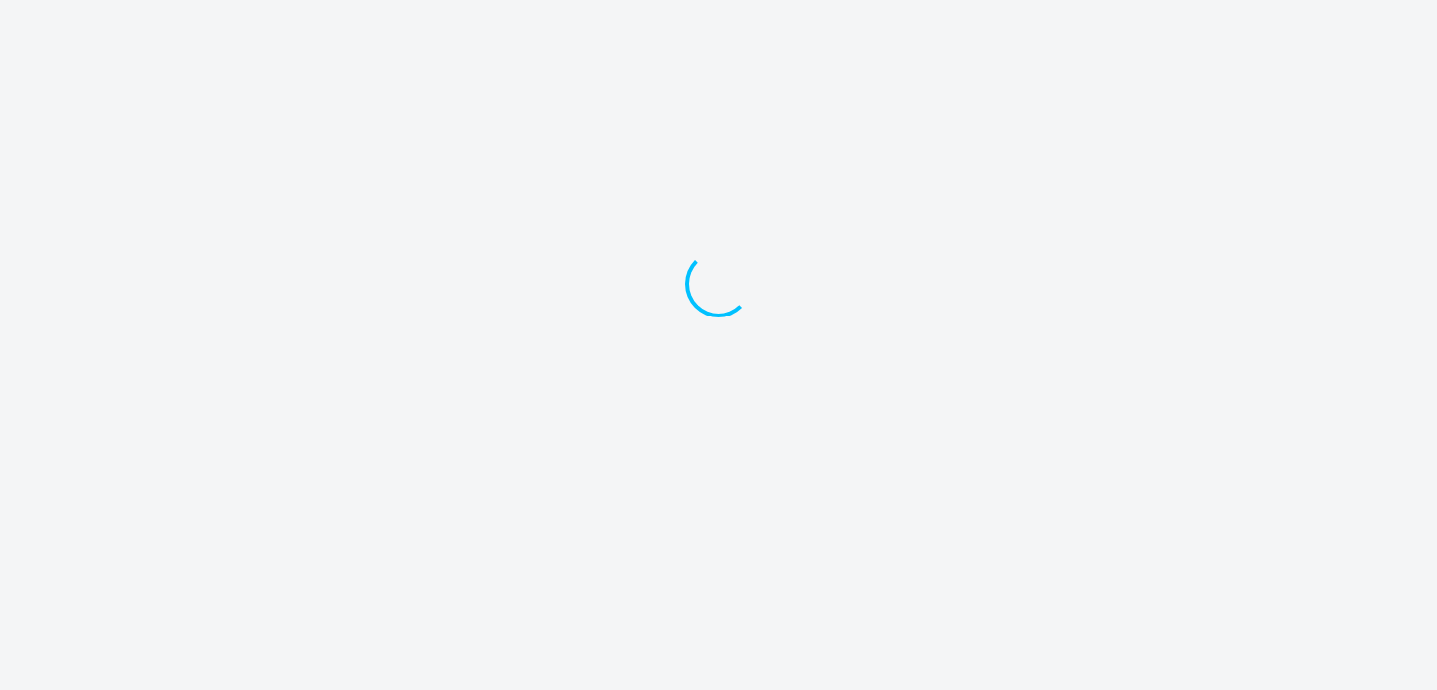
select select "30"
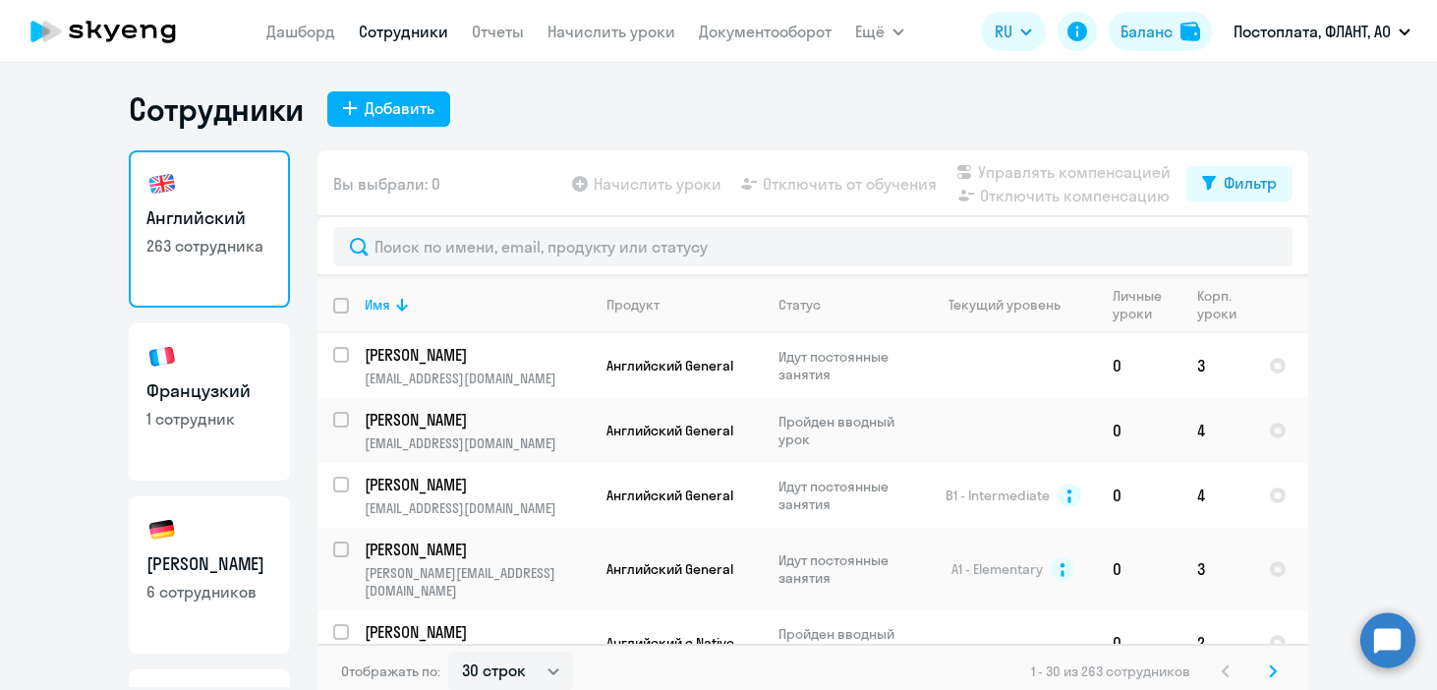
scroll to position [4, 0]
